Goal: Information Seeking & Learning: Check status

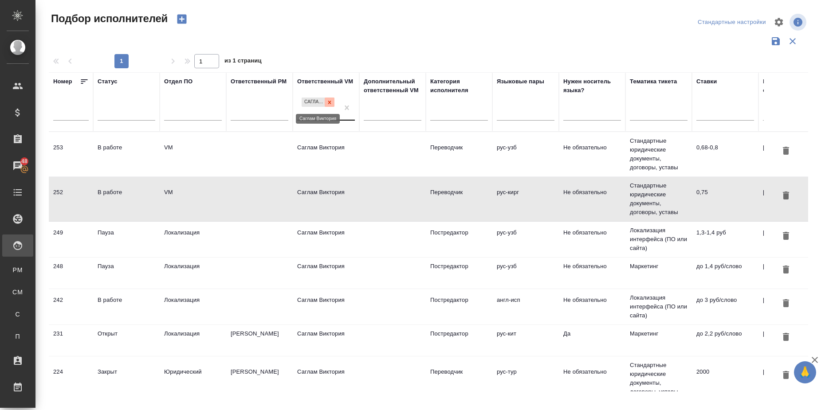
click at [330, 102] on icon at bounding box center [329, 102] width 3 height 3
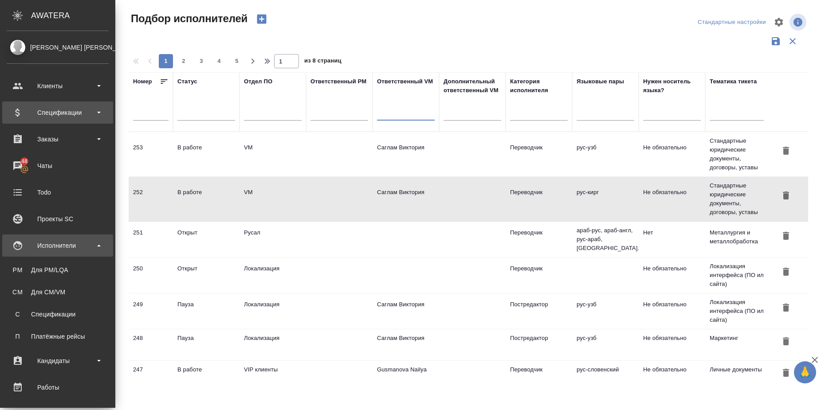
click at [101, 112] on div "Спецификации" at bounding box center [58, 112] width 102 height 13
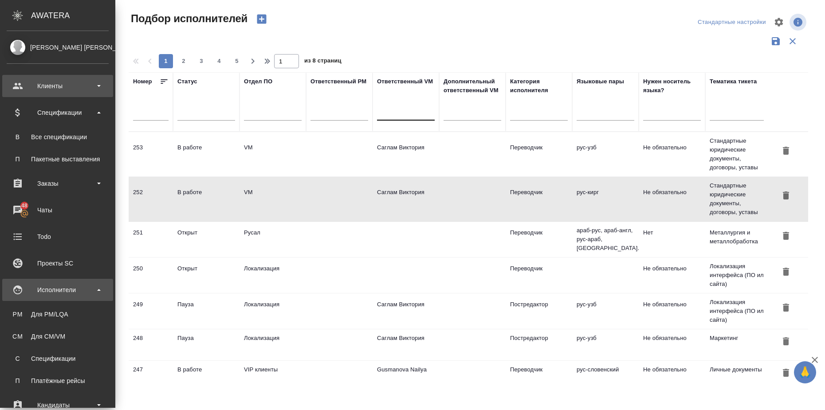
click at [97, 87] on div "Клиенты" at bounding box center [58, 85] width 102 height 13
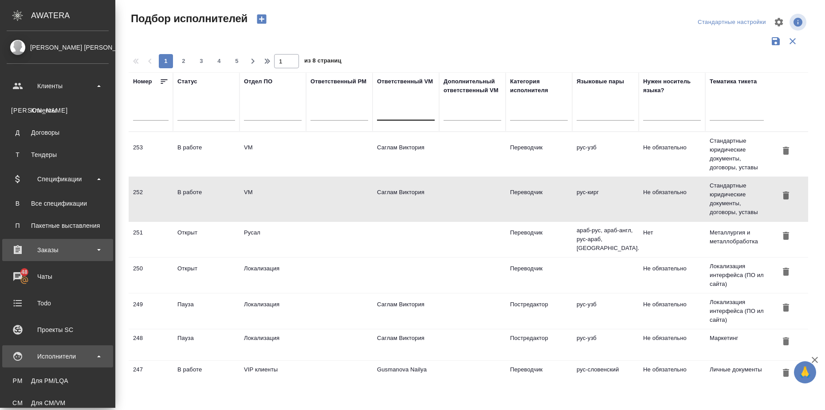
click at [96, 251] on div "Заказы" at bounding box center [58, 249] width 102 height 13
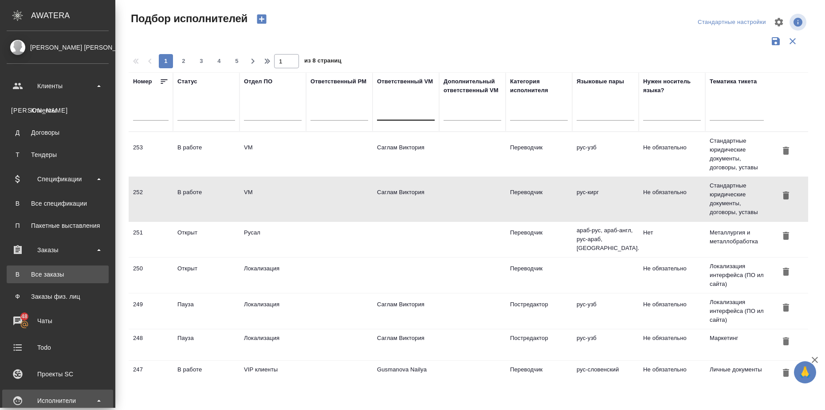
click at [78, 275] on div "Все заказы" at bounding box center [57, 274] width 93 height 9
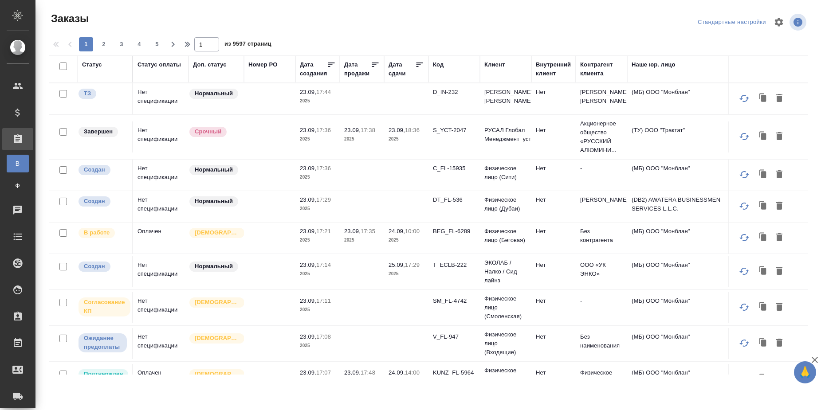
click at [96, 64] on div "Статус" at bounding box center [92, 64] width 20 height 9
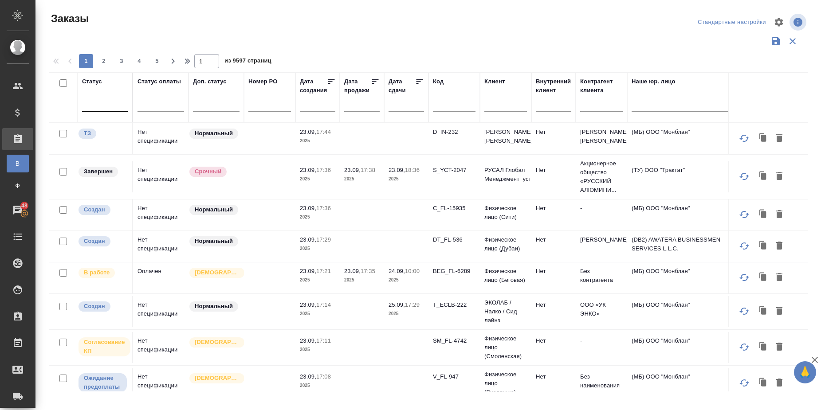
click at [100, 109] on div at bounding box center [105, 102] width 46 height 13
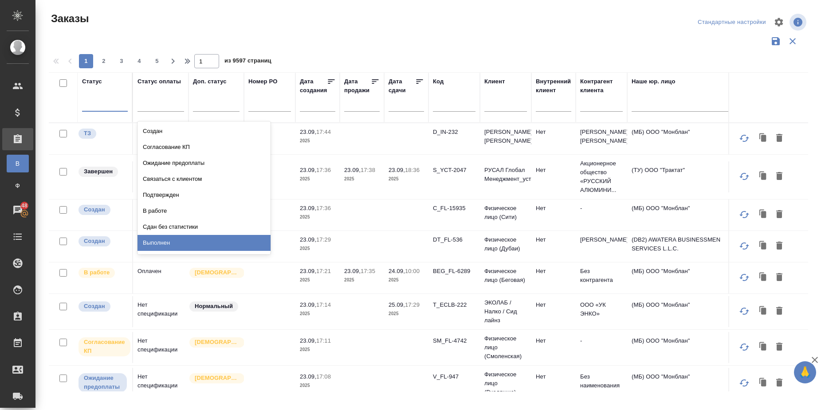
click at [185, 239] on div "Выполнен" at bounding box center [203, 243] width 133 height 16
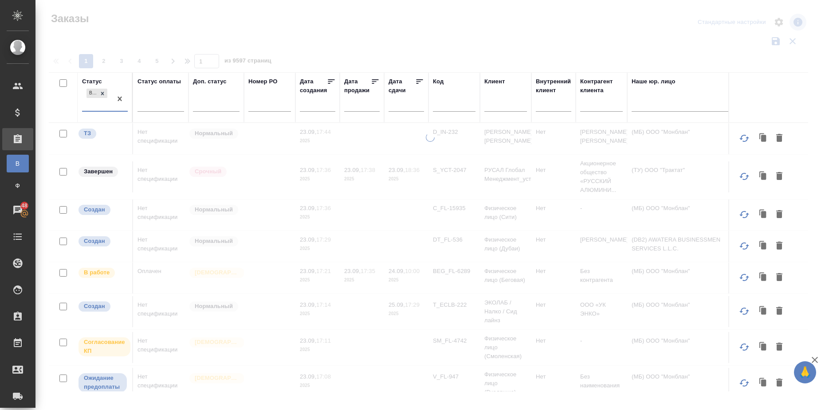
click at [111, 103] on div "Выполнен" at bounding box center [97, 99] width 30 height 24
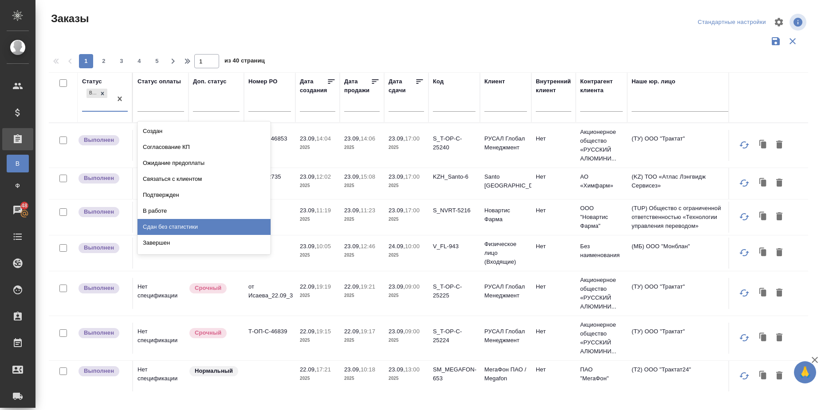
click at [164, 222] on div "Сдан без статистики" at bounding box center [203, 227] width 133 height 16
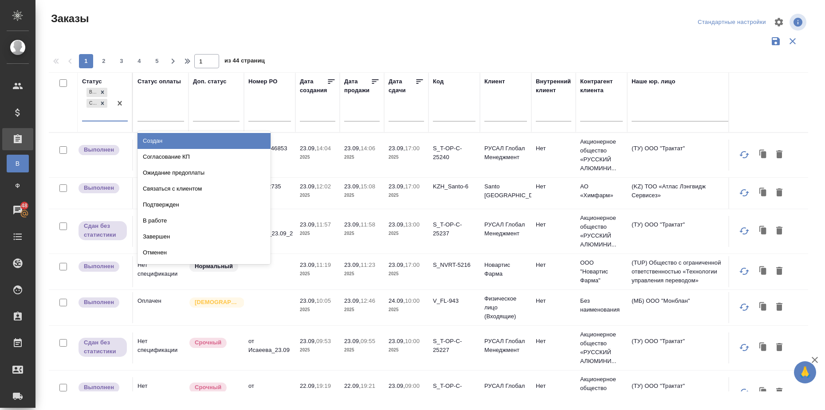
click at [107, 114] on div "Выполнен Сдан без статистики" at bounding box center [97, 103] width 30 height 35
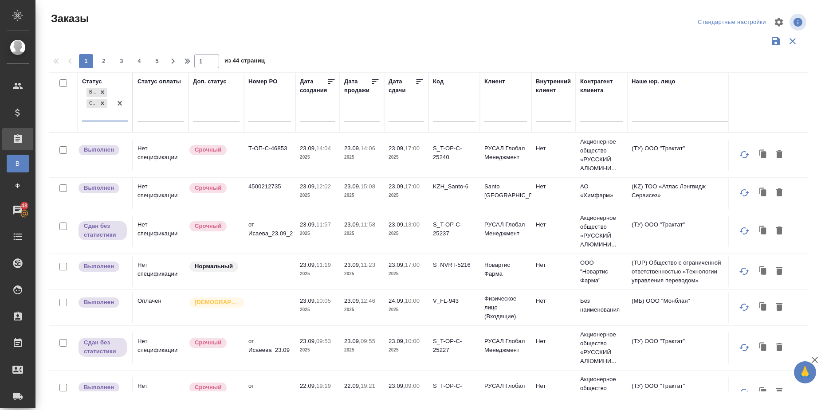
click at [107, 114] on div "Выполнен Сдан без статистики" at bounding box center [97, 103] width 30 height 35
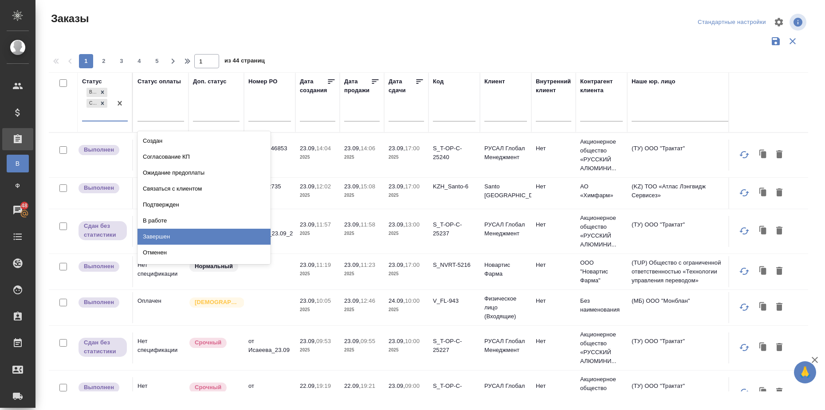
click at [175, 232] on div "Завершен" at bounding box center [203, 237] width 133 height 16
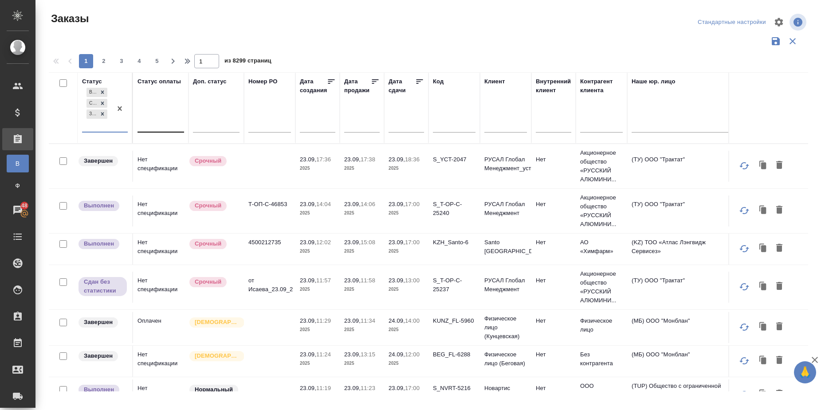
click at [164, 123] on div at bounding box center [160, 123] width 47 height 13
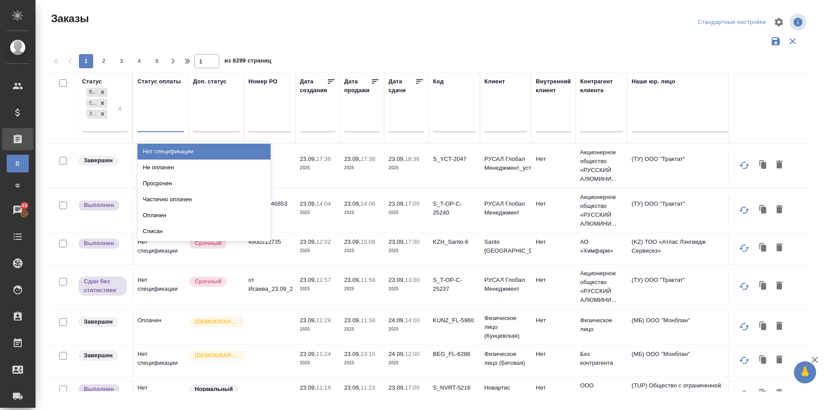
click at [190, 149] on div "Нет спецификации" at bounding box center [203, 152] width 133 height 16
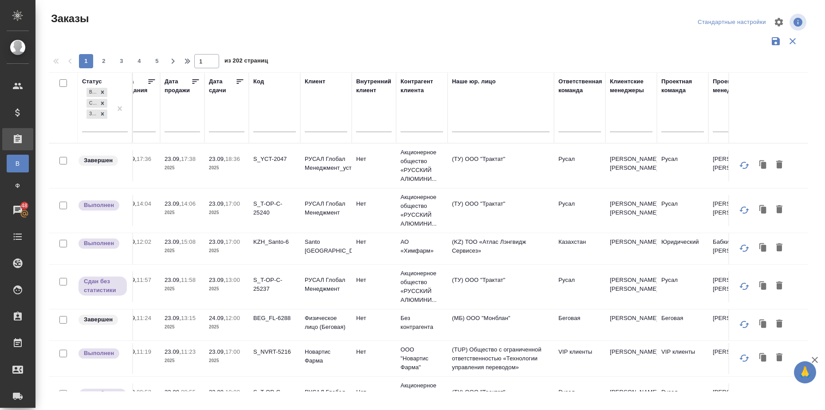
scroll to position [0, 189]
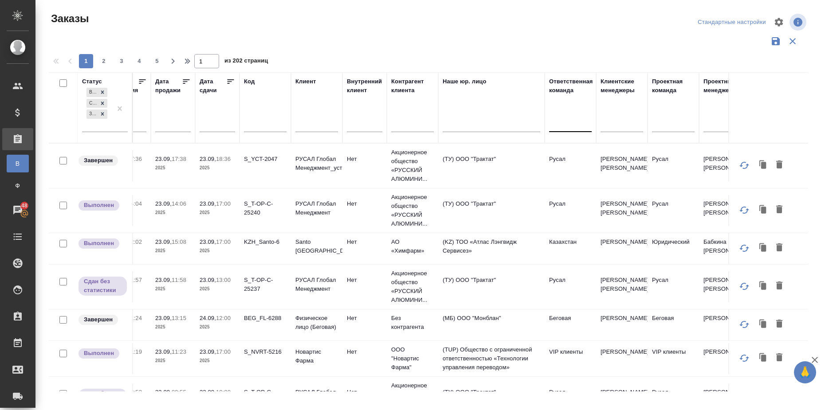
click at [564, 128] on div at bounding box center [570, 123] width 43 height 13
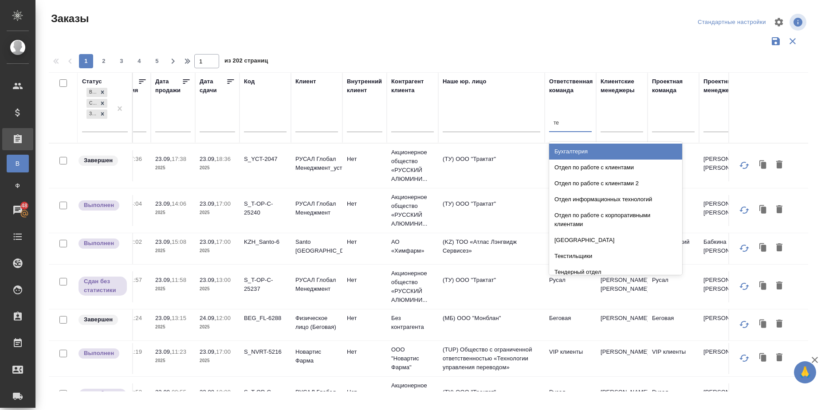
type input "тех"
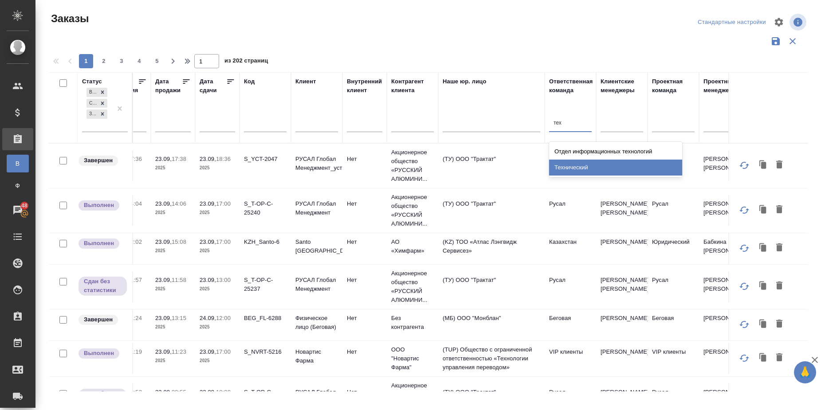
click at [587, 165] on div "Технический" at bounding box center [615, 168] width 133 height 16
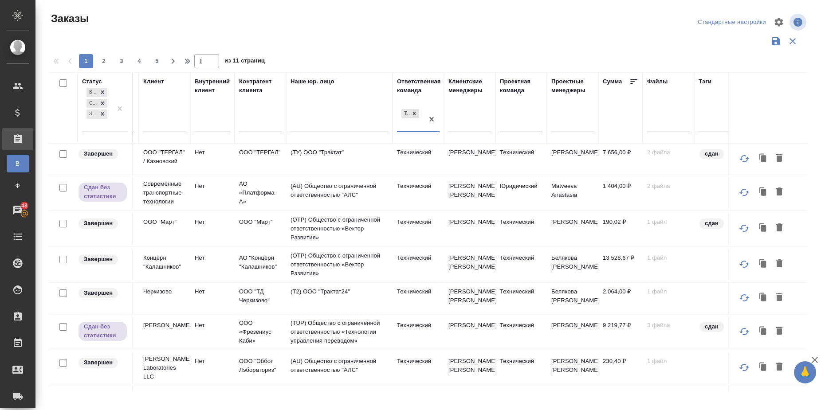
scroll to position [0, 343]
click at [637, 75] on th "Сумма" at bounding box center [618, 107] width 44 height 71
click at [634, 79] on icon at bounding box center [631, 81] width 9 height 9
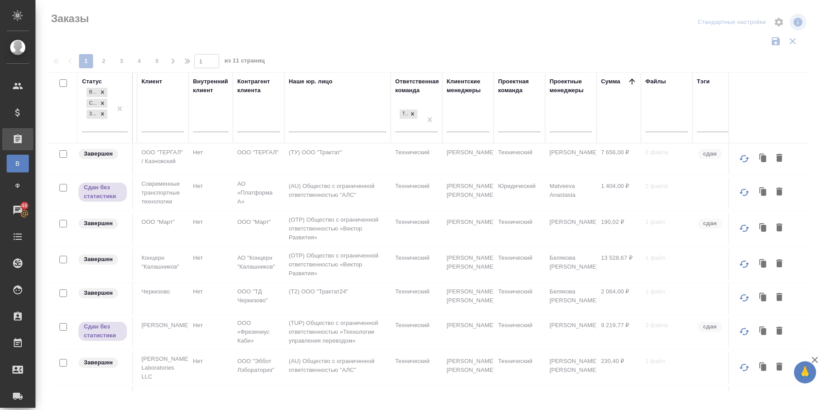
click at [634, 79] on icon at bounding box center [631, 81] width 9 height 9
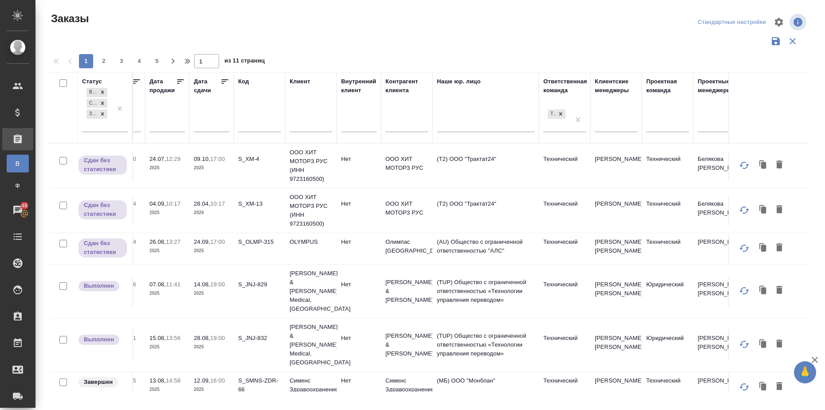
scroll to position [0, 195]
click at [205, 125] on input "text" at bounding box center [214, 124] width 30 height 12
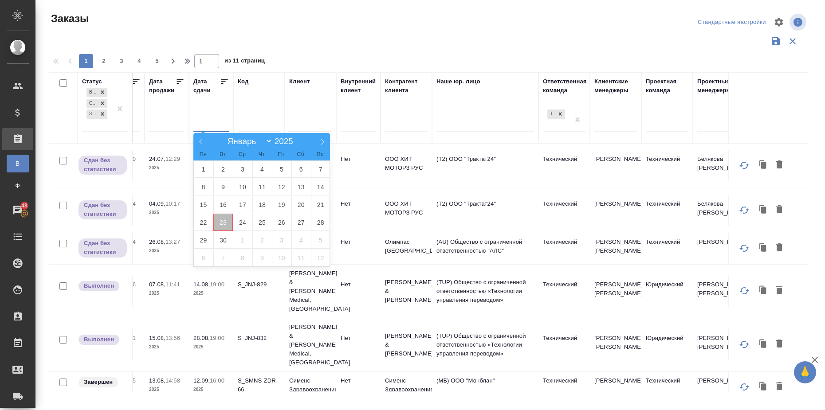
click at [221, 224] on span "23" at bounding box center [223, 222] width 20 height 17
type div "[DATE]T21:00:00.000Z"
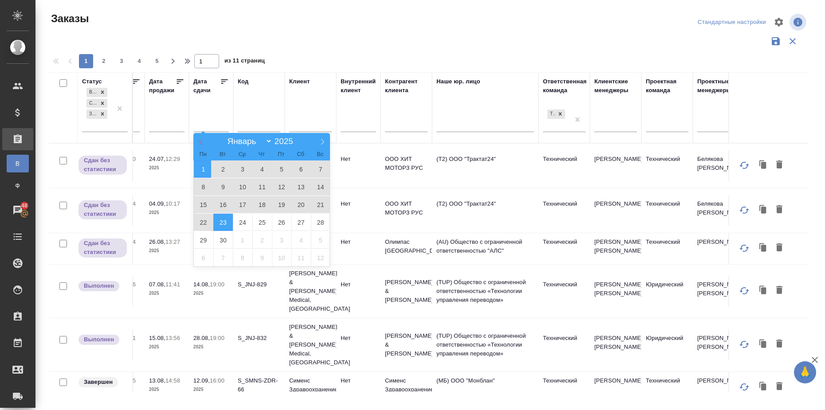
click at [196, 144] on span at bounding box center [200, 140] width 15 height 15
select select "7"
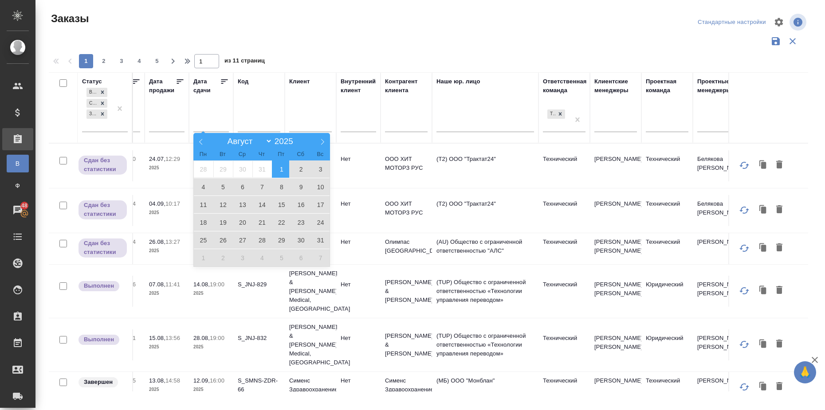
click at [277, 168] on span "1" at bounding box center [282, 169] width 20 height 17
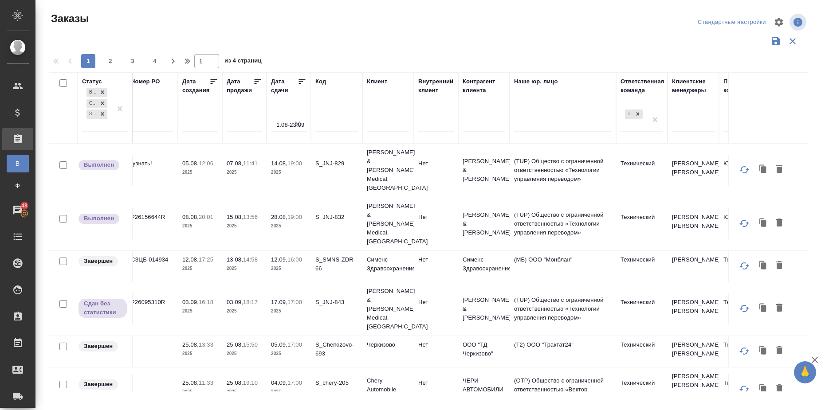
scroll to position [0, 117]
click at [298, 125] on icon "button" at bounding box center [298, 123] width 5 height 5
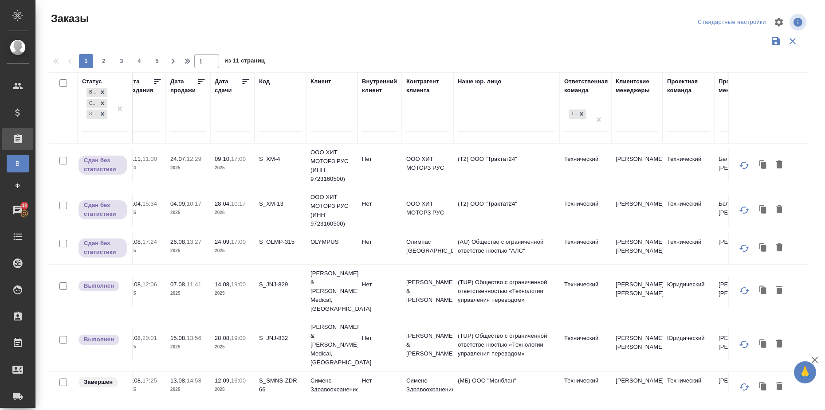
scroll to position [0, 172]
